Goal: Answer question/provide support

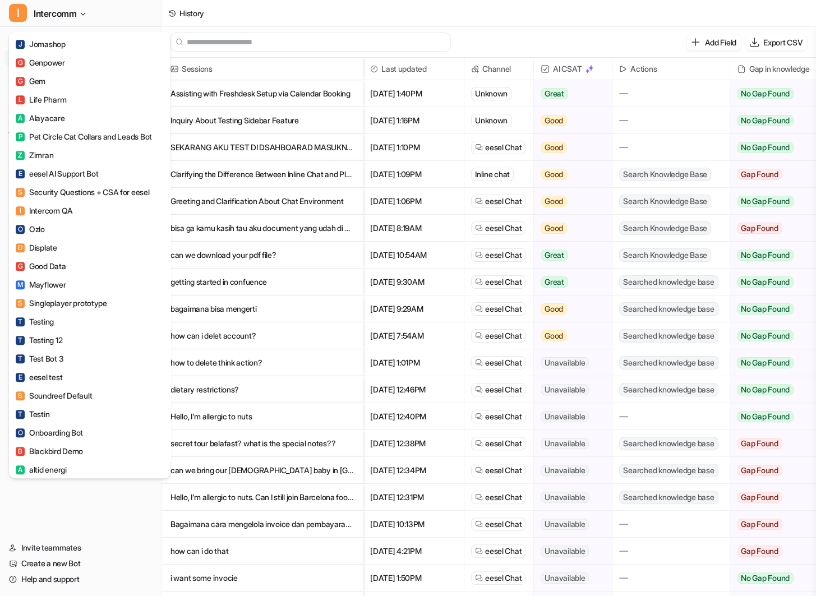
scroll to position [430, 0]
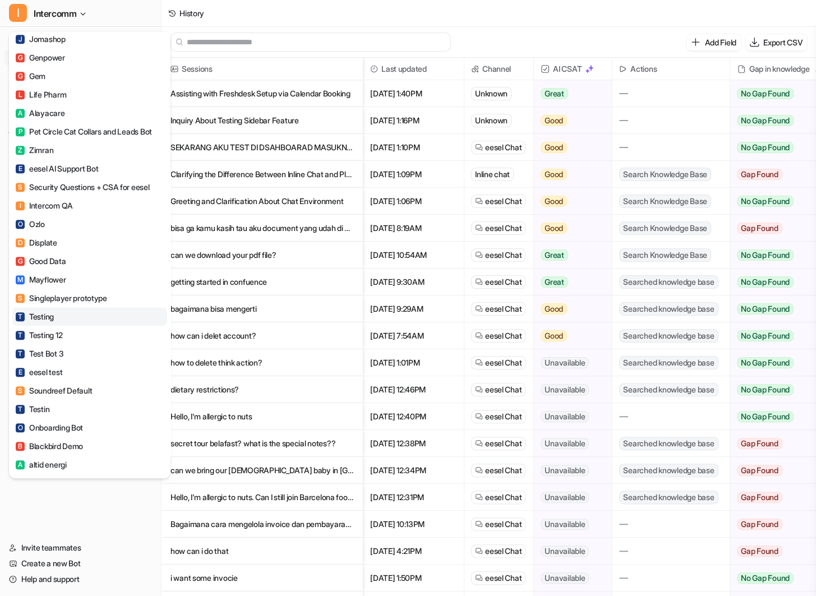
click at [81, 307] on link "T Testing" at bounding box center [89, 316] width 155 height 19
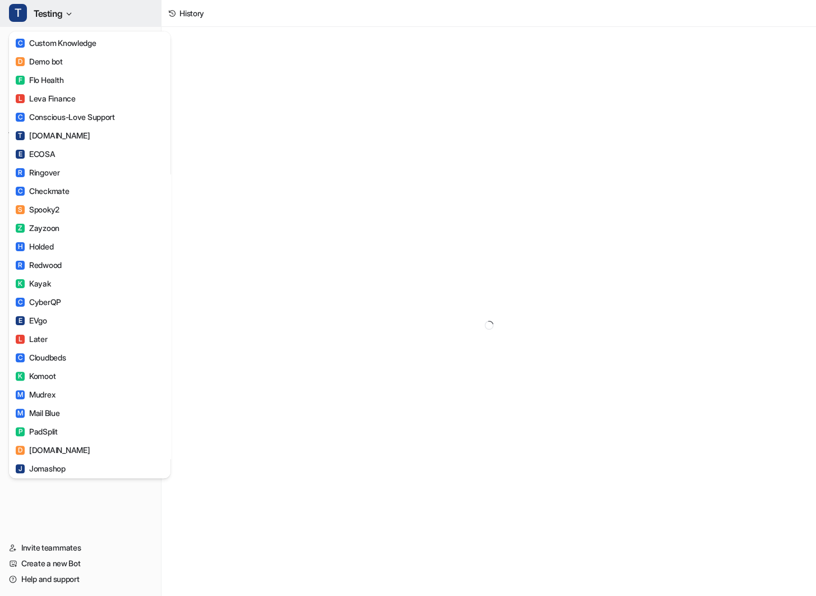
click at [76, 16] on button "T Testing" at bounding box center [80, 13] width 161 height 27
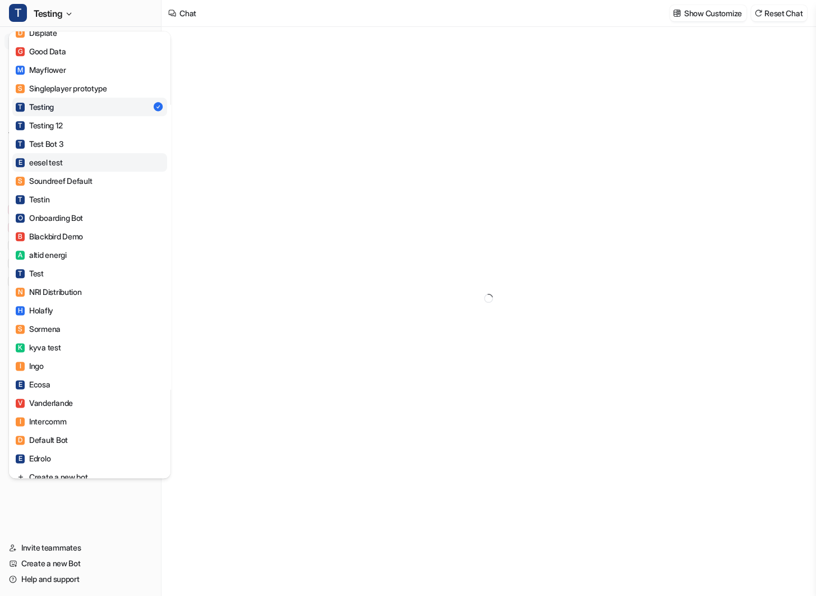
scroll to position [638, 0]
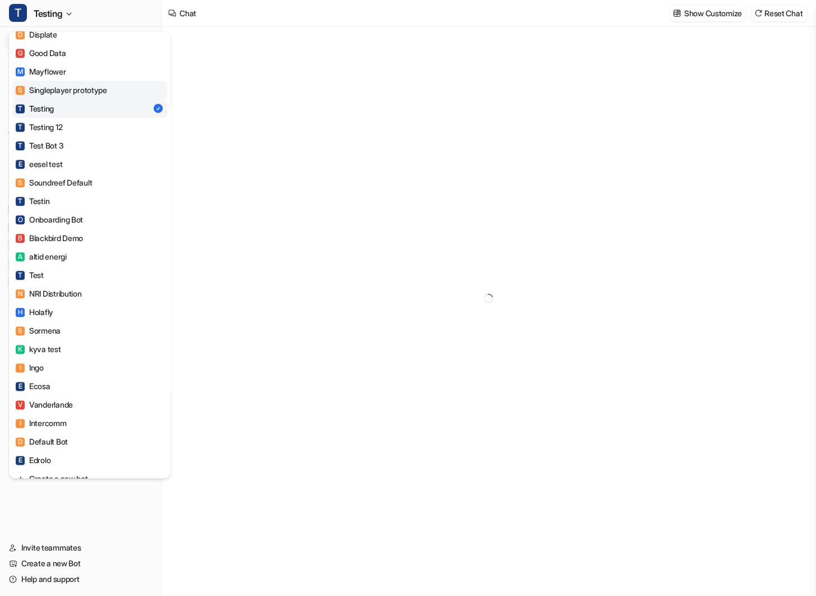
click at [120, 91] on link "S Singleplayer prototype" at bounding box center [89, 90] width 155 height 19
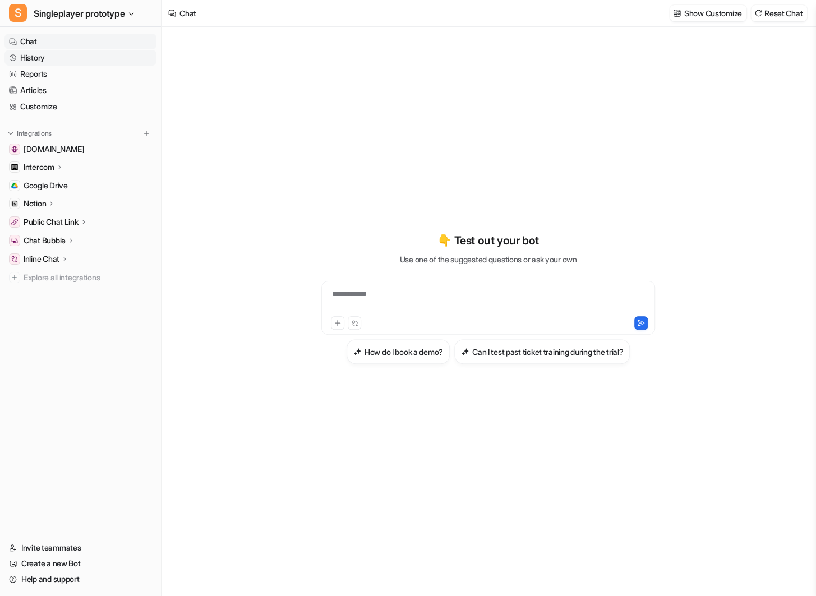
click at [75, 57] on link "History" at bounding box center [80, 58] width 152 height 16
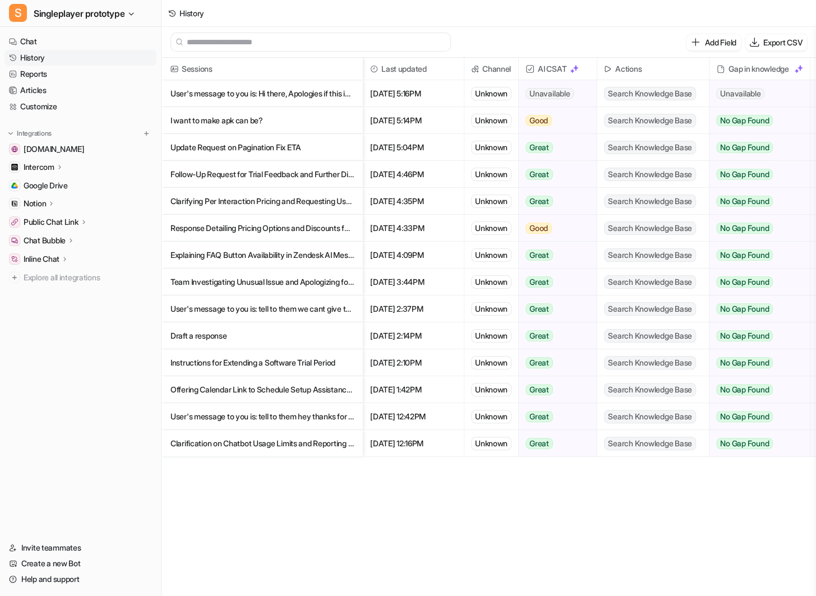
click at [295, 95] on p "User's message to you is: Hi there, Apologies if this issue still happen, i've" at bounding box center [261, 93] width 183 height 27
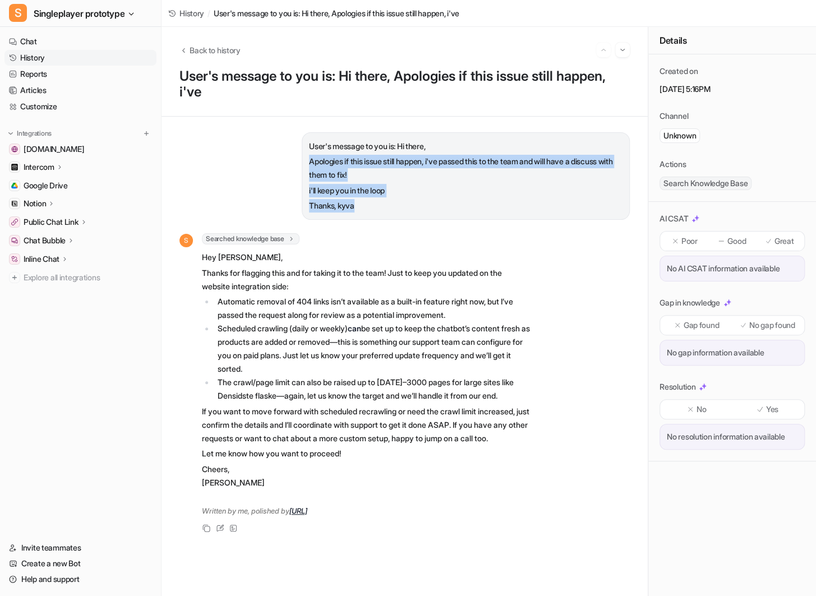
drag, startPoint x: 306, startPoint y: 162, endPoint x: 379, endPoint y: 206, distance: 85.3
click at [379, 206] on div "User's message to you is: Hi there, Apologies if this issue still happen, i've …" at bounding box center [466, 175] width 328 height 87
copy span "Apologies if this issue still happen, i've passed this to the team and will hav…"
